Goal: Information Seeking & Learning: Learn about a topic

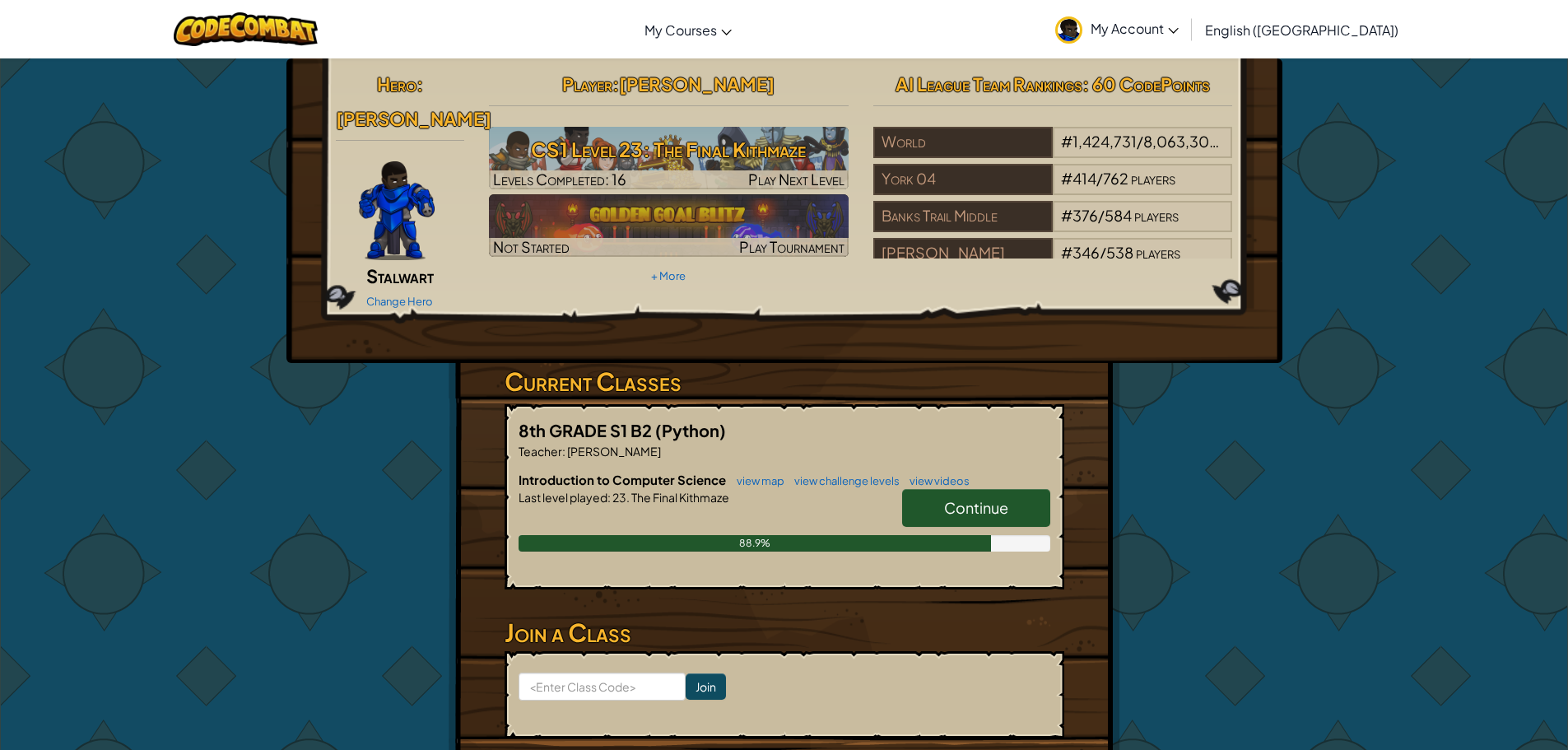
click at [953, 498] on span "Continue" at bounding box center [976, 507] width 64 height 19
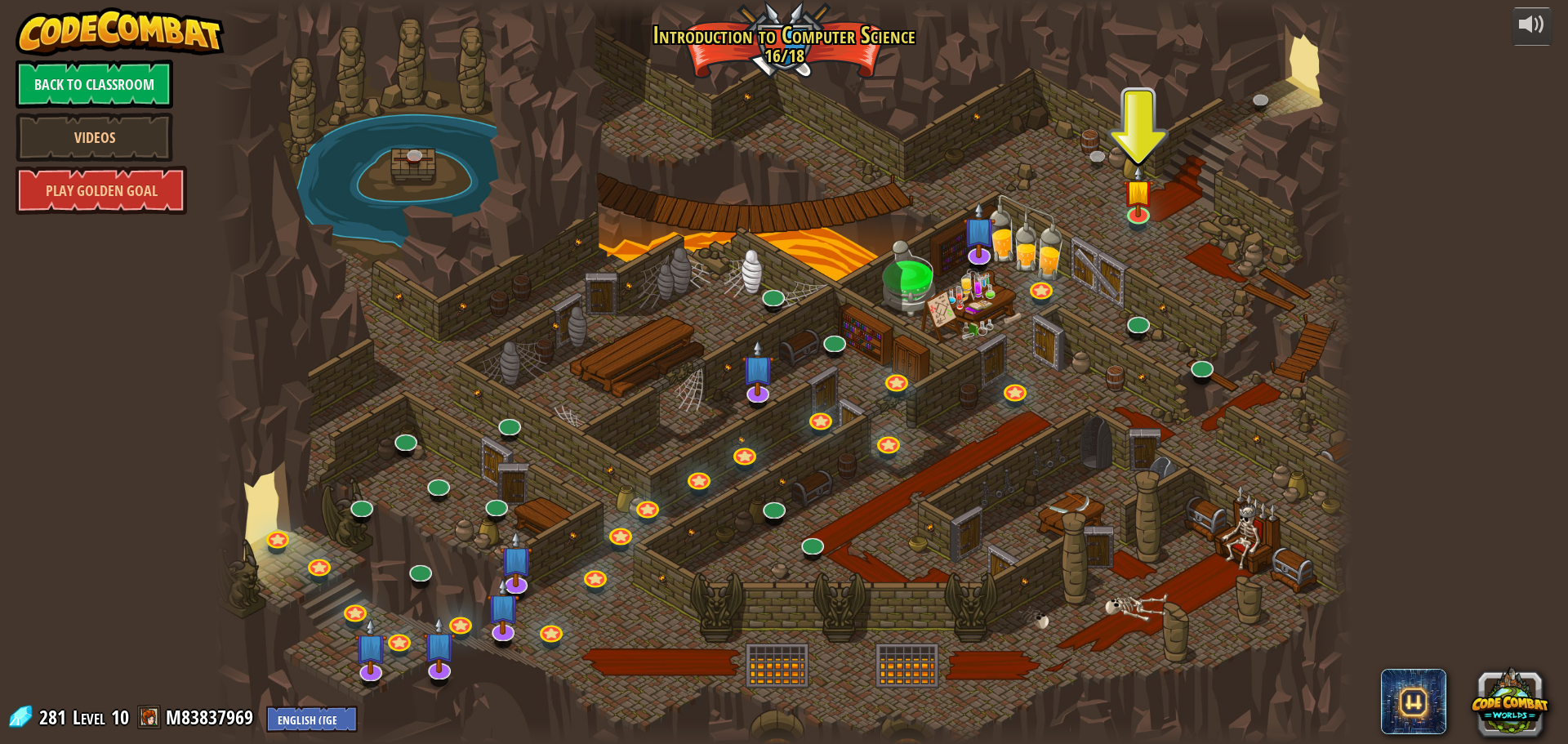
click at [1298, 69] on div at bounding box center [784, 372] width 1139 height 744
click at [1270, 98] on link at bounding box center [1262, 100] width 32 height 32
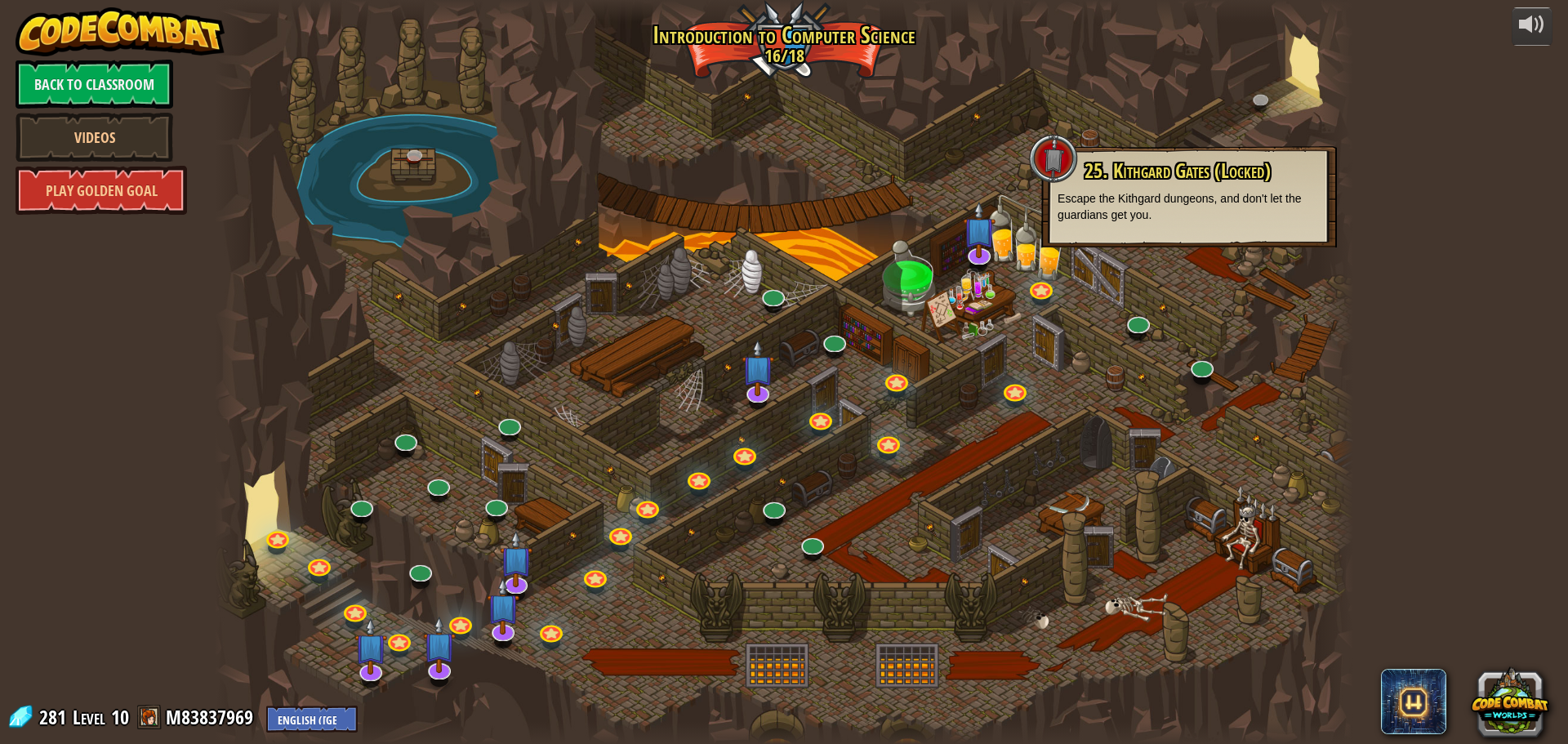
click at [1102, 301] on div at bounding box center [784, 372] width 1139 height 744
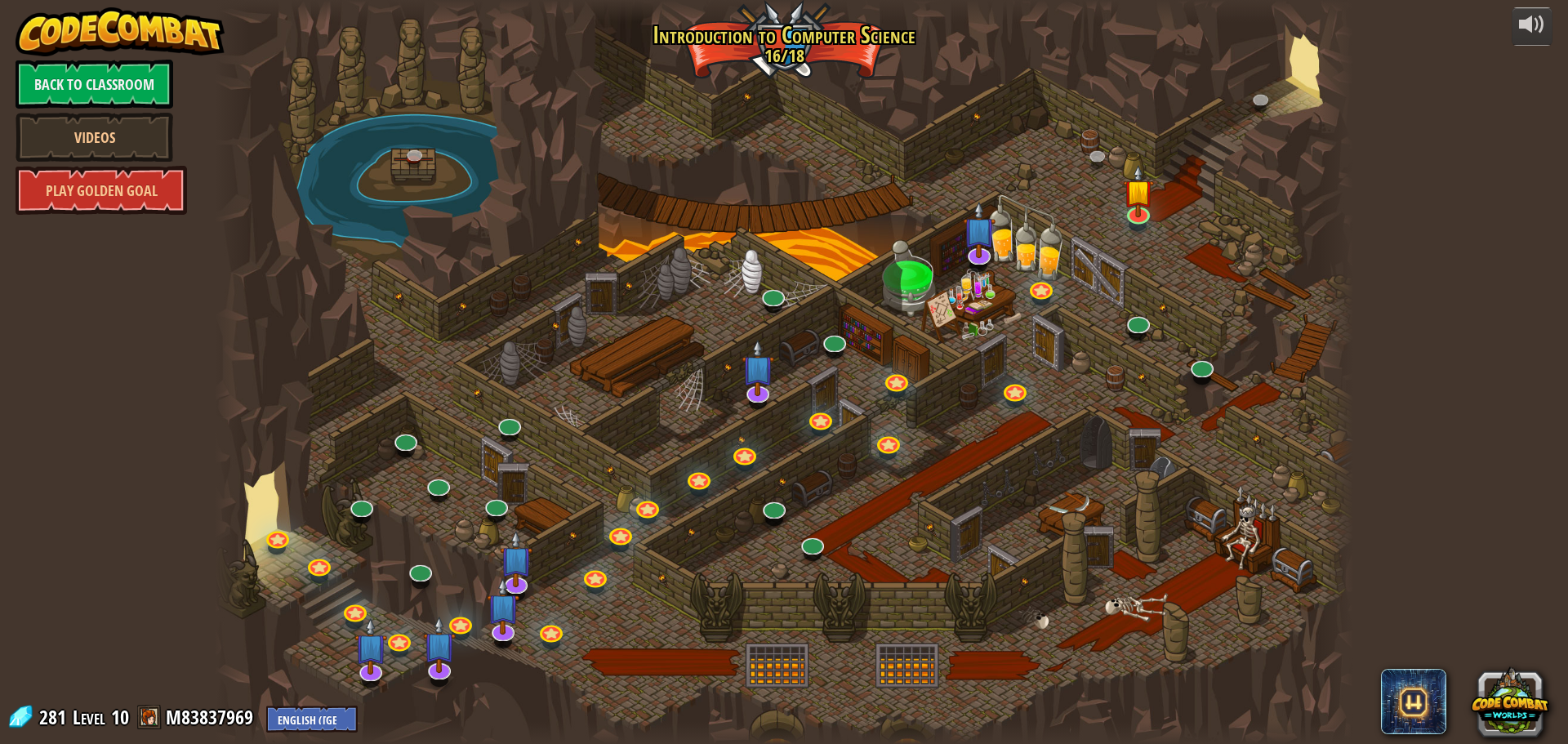
click at [823, 41] on div at bounding box center [784, 372] width 1139 height 744
click at [1312, 63] on div at bounding box center [784, 372] width 1139 height 744
drag, startPoint x: 1309, startPoint y: 87, endPoint x: 1178, endPoint y: 212, distance: 181.1
click at [1179, 212] on div at bounding box center [784, 372] width 1139 height 744
drag, startPoint x: 1159, startPoint y: 212, endPoint x: 965, endPoint y: 183, distance: 196.2
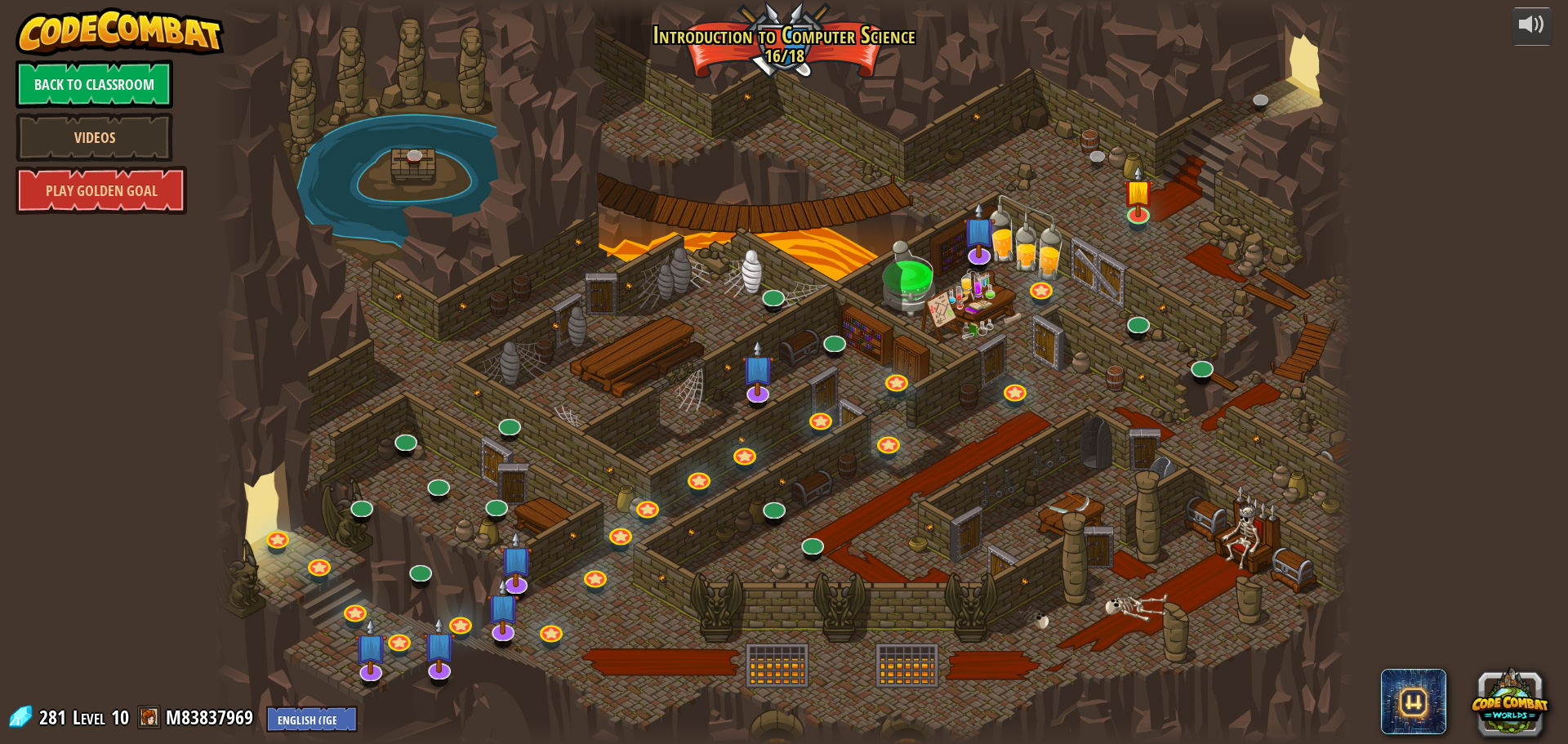
click at [1078, 214] on div at bounding box center [784, 372] width 1139 height 744
click at [422, 159] on link at bounding box center [415, 156] width 32 height 32
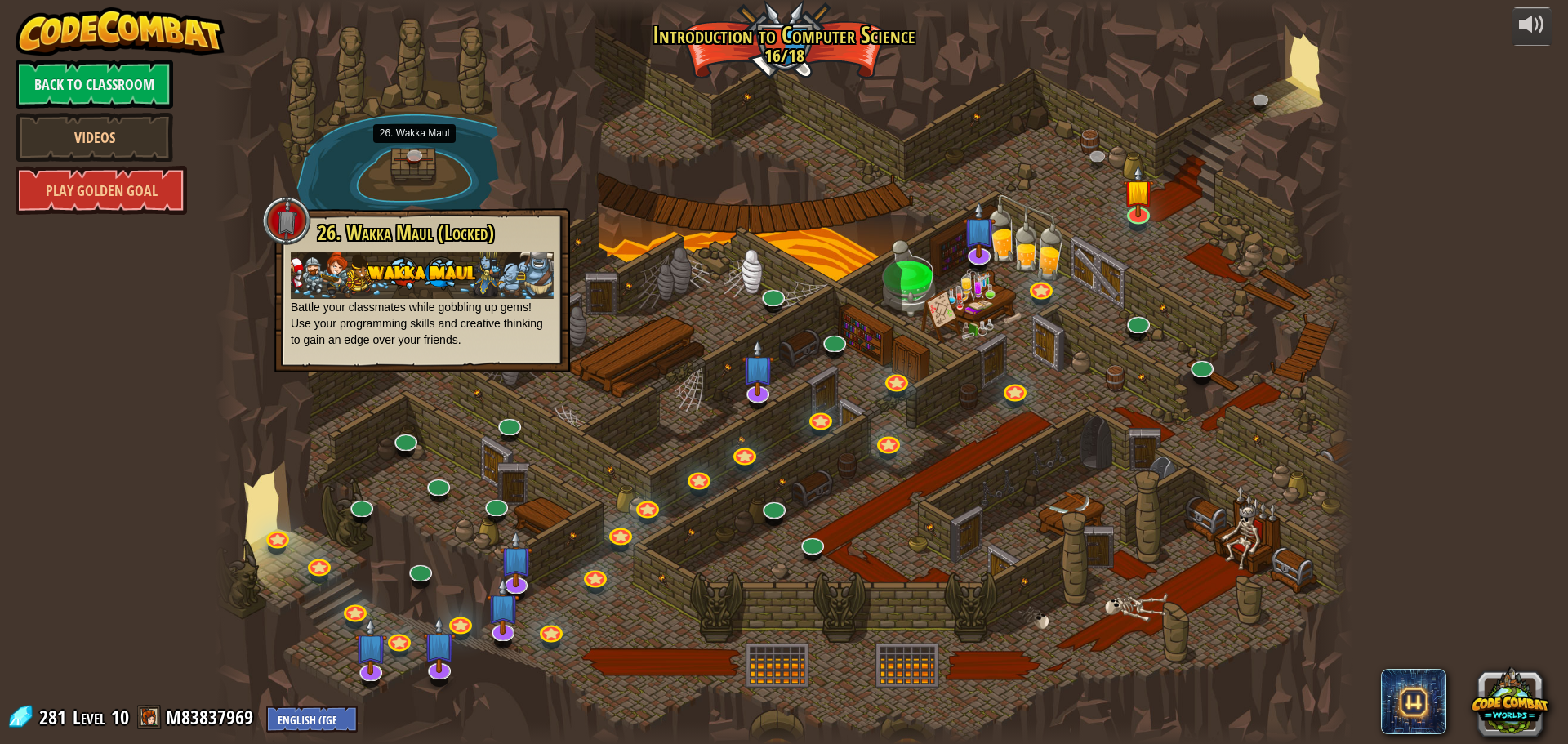
click at [789, 238] on div at bounding box center [784, 372] width 1139 height 744
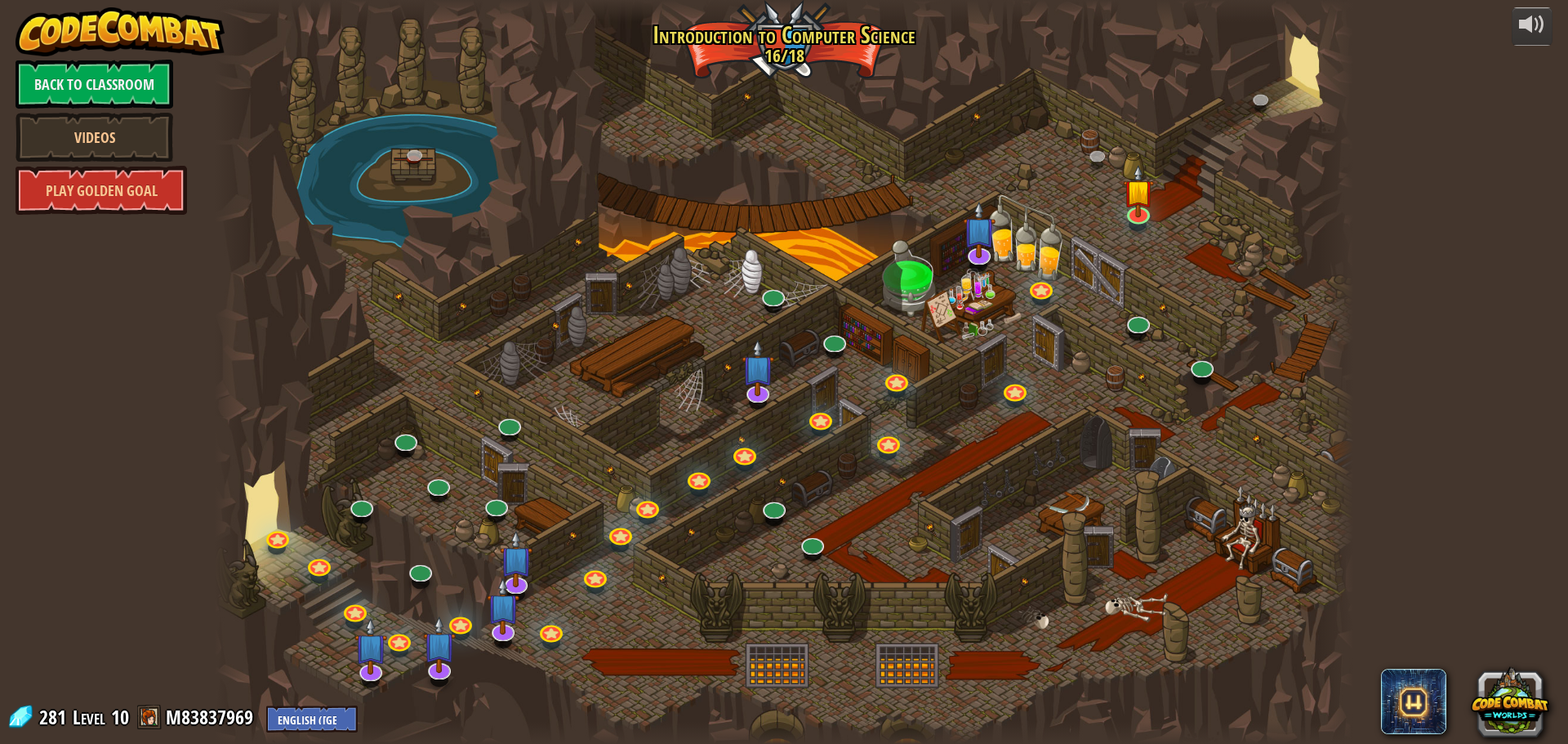
drag, startPoint x: 660, startPoint y: 677, endPoint x: 848, endPoint y: 675, distance: 188.0
click at [829, 687] on div at bounding box center [784, 372] width 1139 height 744
